Goal: Use online tool/utility: Utilize a website feature to perform a specific function

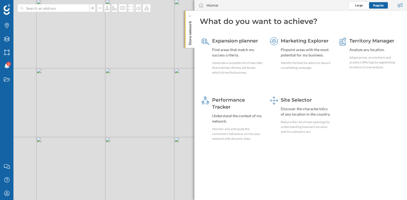
click at [64, 12] on div "© Mapbox © OpenStreetMap Improve this map" at bounding box center [203, 100] width 407 height 200
click at [61, 10] on input at bounding box center [53, 8] width 60 height 8
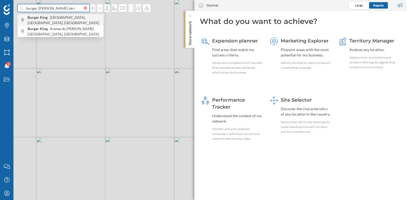
type input "burger [PERSON_NAME] de r"
click at [70, 21] on span "Burger King [GEOGRAPHIC_DATA], Val-de-Reuil, [GEOGRAPHIC_DATA]" at bounding box center [63, 20] width 73 height 11
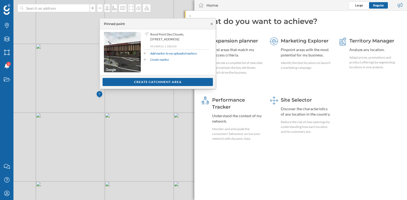
click at [211, 24] on icon at bounding box center [211, 23] width 4 height 3
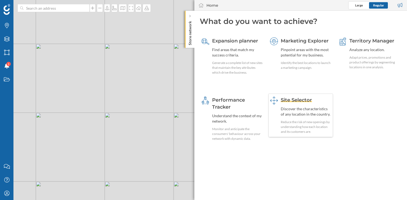
click at [294, 103] on div "Site Selector" at bounding box center [305, 100] width 51 height 7
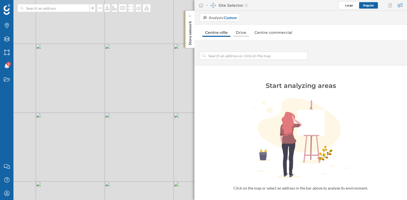
click at [243, 34] on link "Drive" at bounding box center [241, 32] width 16 height 9
click at [229, 55] on input at bounding box center [253, 56] width 96 height 8
click at [6, 43] on div "Layers" at bounding box center [6, 38] width 13 height 13
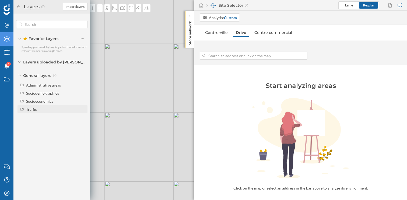
click at [31, 106] on div "Traffic" at bounding box center [55, 109] width 59 height 6
click at [45, 119] on div "Driving traffic" at bounding box center [40, 117] width 24 height 5
click at [82, 119] on input "Driving traffic" at bounding box center [83, 117] width 3 height 3
radio input "true"
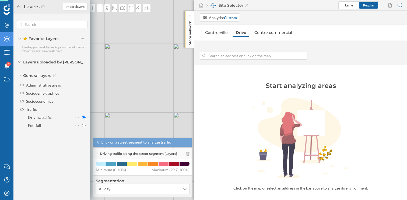
click at [18, 9] on div "Layers" at bounding box center [39, 6] width 47 height 9
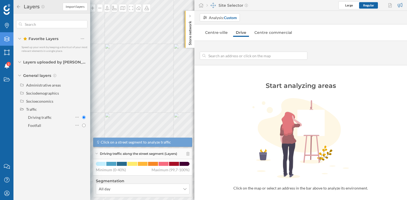
click at [17, 8] on icon at bounding box center [18, 7] width 5 height 4
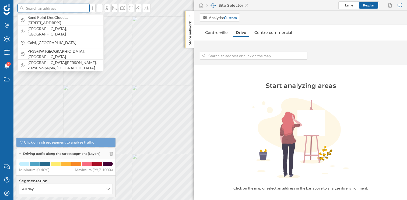
click at [58, 8] on input at bounding box center [53, 8] width 60 height 8
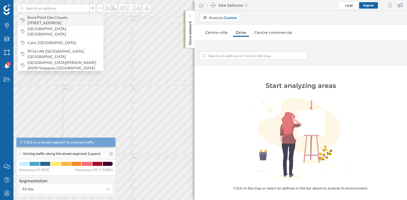
click at [60, 23] on span "Rond Point Des Clouets, [STREET_ADDRESS]" at bounding box center [63, 20] width 73 height 11
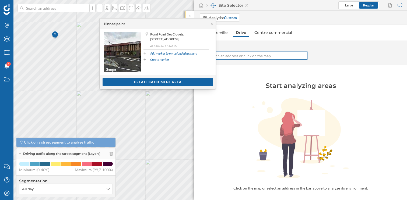
click at [244, 57] on input at bounding box center [253, 56] width 96 height 8
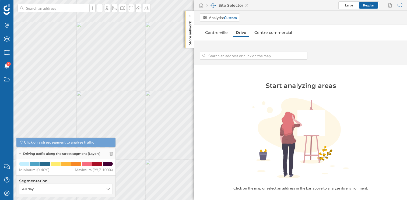
type input "[STREET_ADDRESS][PERSON_NAME]"
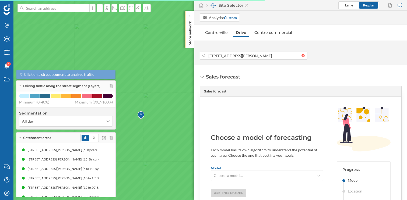
drag, startPoint x: 149, startPoint y: 120, endPoint x: 164, endPoint y: 90, distance: 33.5
click at [164, 90] on icon at bounding box center [205, 97] width 490 height 242
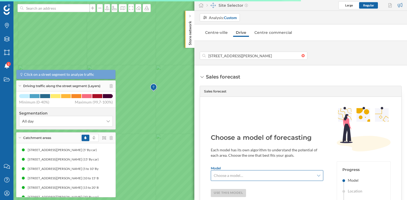
click at [238, 175] on span "Choose a model…" at bounding box center [227, 175] width 29 height 5
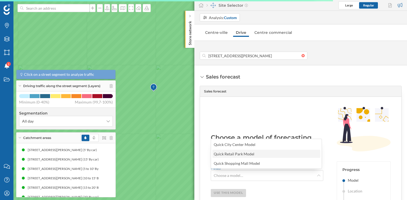
click at [248, 153] on div "Quick Retail Park Model" at bounding box center [233, 154] width 41 height 5
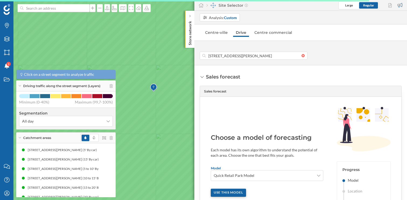
click at [239, 194] on div "Use this model" at bounding box center [228, 193] width 35 height 8
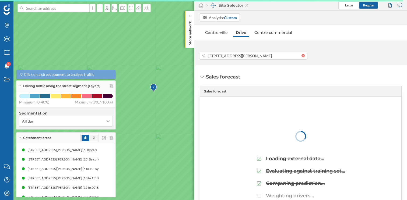
click at [95, 137] on span at bounding box center [94, 138] width 8 height 6
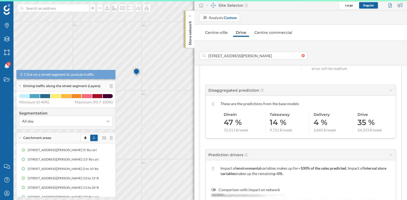
scroll to position [85, 0]
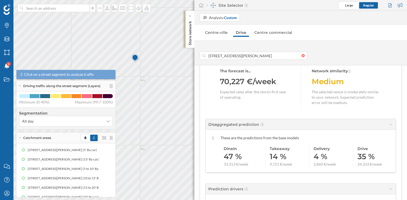
drag, startPoint x: 122, startPoint y: 123, endPoint x: 157, endPoint y: 86, distance: 51.1
click at [157, 86] on icon at bounding box center [239, 63] width 489 height 241
drag, startPoint x: 161, startPoint y: 87, endPoint x: 172, endPoint y: 119, distance: 33.9
click at [172, 119] on icon at bounding box center [215, 132] width 489 height 241
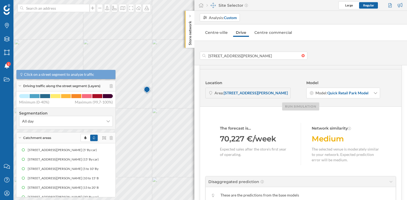
scroll to position [26, 0]
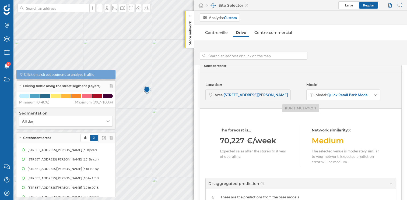
click at [302, 56] on div at bounding box center [304, 55] width 6 height 3
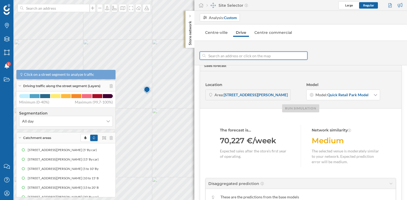
click at [301, 56] on input at bounding box center [253, 56] width 96 height 8
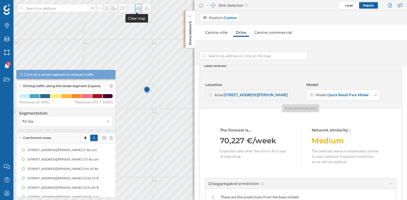
click at [136, 9] on icon at bounding box center [138, 8] width 5 height 4
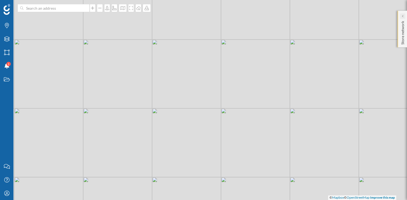
click at [403, 15] on div at bounding box center [402, 15] width 5 height 5
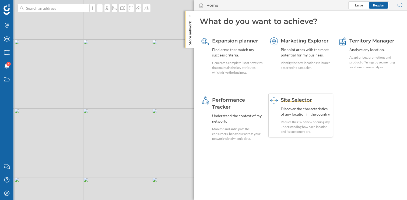
click at [283, 117] on div "Site Selector Discover the characteristics of any location in the country. Redu…" at bounding box center [305, 116] width 51 height 38
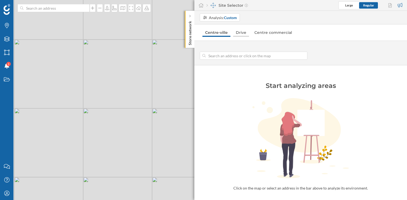
click at [241, 34] on link "Drive" at bounding box center [241, 32] width 16 height 9
click at [236, 58] on input at bounding box center [253, 56] width 96 height 8
click at [137, 63] on div "© Mapbox © OpenStreetMap Improve this map" at bounding box center [203, 100] width 407 height 200
type input "[STREET_ADDRESS][PERSON_NAME]"
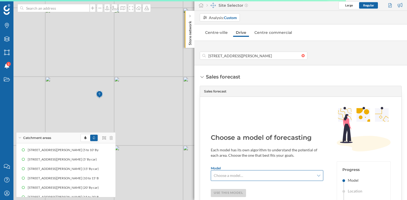
click at [304, 178] on div "Choose a model…" at bounding box center [267, 175] width 112 height 11
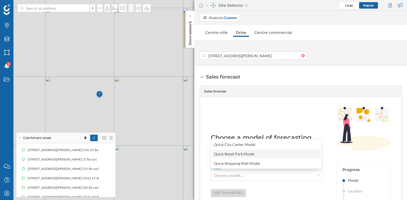
click at [252, 152] on div "Quick Retail Park Model" at bounding box center [233, 154] width 41 height 5
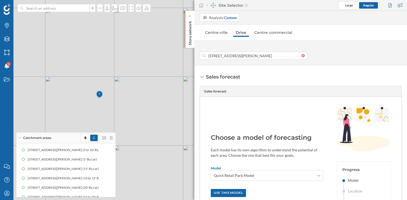
click at [234, 188] on div "Model Quick Retail Park Model Use this model" at bounding box center [267, 181] width 112 height 31
click at [233, 193] on div "Use this model" at bounding box center [228, 193] width 35 height 8
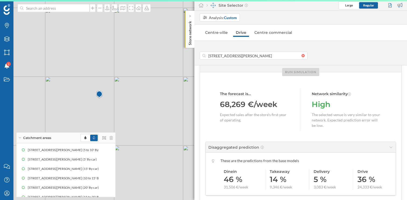
scroll to position [28, 0]
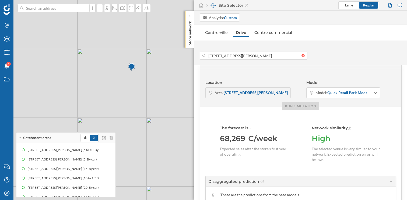
drag, startPoint x: 148, startPoint y: 111, endPoint x: 180, endPoint y: 83, distance: 42.5
click at [180, 83] on icon at bounding box center [235, 72] width 489 height 241
click at [302, 55] on div at bounding box center [304, 55] width 6 height 3
click at [301, 55] on input at bounding box center [253, 56] width 96 height 8
click at [233, 56] on input at bounding box center [253, 56] width 96 height 8
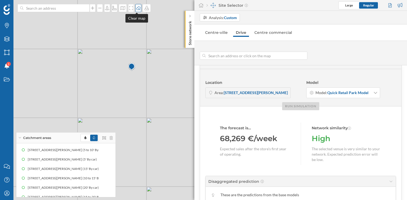
click at [137, 8] on icon at bounding box center [138, 8] width 5 height 4
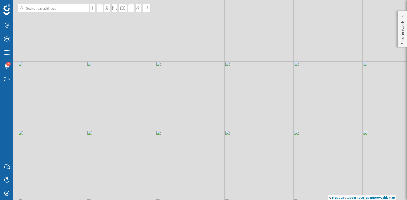
click at [402, 9] on div "© Mapbox © OpenStreetMap Improve this map" at bounding box center [203, 100] width 407 height 200
click at [401, 15] on icon at bounding box center [402, 16] width 2 height 3
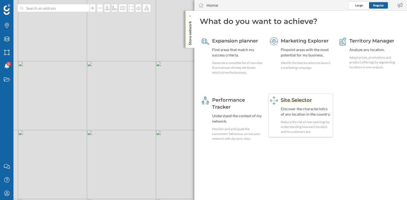
click at [295, 115] on div "Discover the characteristics of any location in the country." at bounding box center [305, 111] width 51 height 11
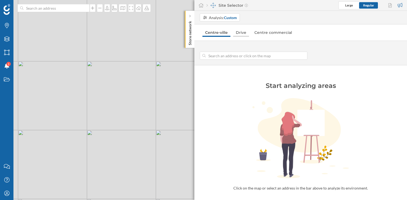
click at [240, 34] on link "Drive" at bounding box center [241, 32] width 16 height 9
click at [234, 56] on input at bounding box center [253, 56] width 96 height 8
click at [119, 141] on div "© Mapbox © OpenStreetMap Improve this map" at bounding box center [203, 100] width 407 height 200
type input "D 6154, 27100 Val-de-Reuil, [GEOGRAPHIC_DATA]"
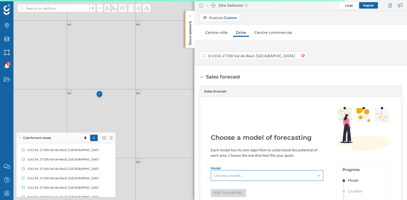
click at [268, 176] on span "Choose a model…" at bounding box center [263, 175] width 101 height 5
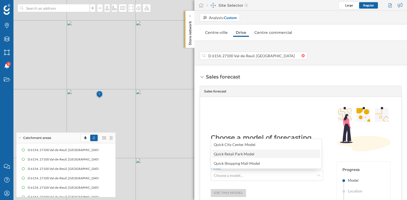
click at [247, 154] on div "Quick Retail Park Model" at bounding box center [233, 154] width 41 height 5
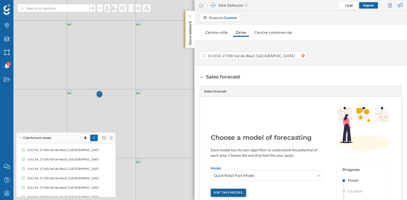
click at [237, 189] on div "Use this model" at bounding box center [228, 193] width 35 height 8
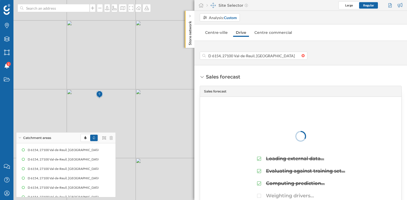
click at [239, 193] on div "Loading external data… Evaluating against training set… Computing prediction… W…" at bounding box center [300, 165] width 201 height 68
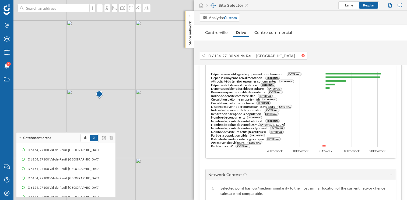
scroll to position [50, 0]
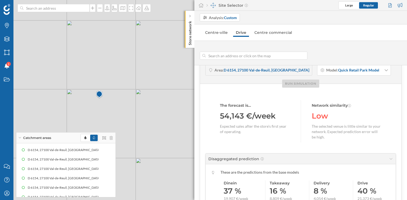
click at [303, 56] on div at bounding box center [304, 55] width 6 height 3
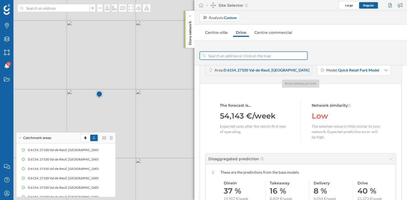
click at [301, 56] on input at bounding box center [253, 56] width 96 height 8
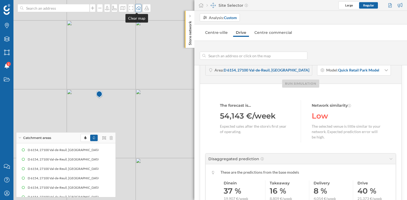
click at [137, 8] on icon at bounding box center [138, 8] width 5 height 4
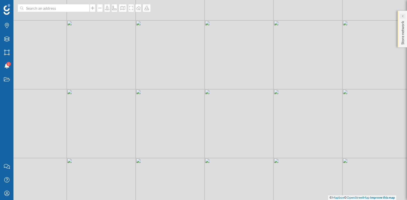
click at [404, 16] on div at bounding box center [402, 15] width 5 height 5
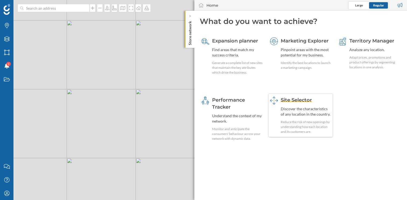
click at [297, 111] on div "Discover the characteristics of any location in the country." at bounding box center [305, 111] width 51 height 11
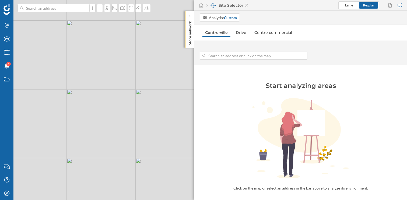
click at [227, 56] on input at bounding box center [253, 56] width 96 height 8
click at [237, 32] on link "Drive" at bounding box center [241, 32] width 16 height 9
drag, startPoint x: 103, startPoint y: 42, endPoint x: 112, endPoint y: 107, distance: 65.7
click at [112, 107] on div "© Mapbox © OpenStreetMap Improve this map" at bounding box center [203, 100] width 407 height 200
click at [93, 57] on div "© Mapbox © OpenStreetMap Improve this map" at bounding box center [203, 100] width 407 height 200
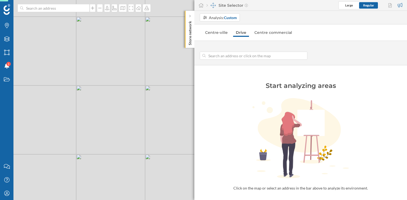
type input "D 6154, 27100 Val-de-Reuil, [GEOGRAPHIC_DATA]"
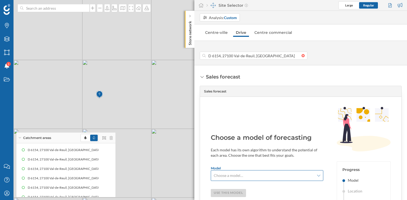
click at [263, 177] on span "Choose a model…" at bounding box center [263, 175] width 101 height 5
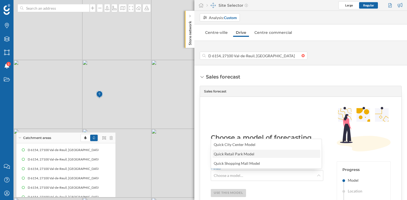
click at [253, 154] on div "Quick Retail Park Model" at bounding box center [233, 154] width 41 height 5
